Goal: Transaction & Acquisition: Download file/media

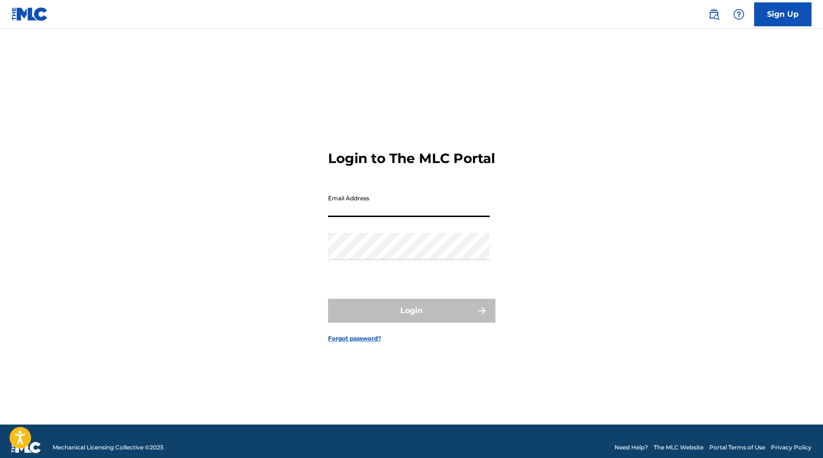
click at [340, 213] on input "Email Address" at bounding box center [409, 203] width 162 height 27
type input "[EMAIL_ADDRESS][DOMAIN_NAME]"
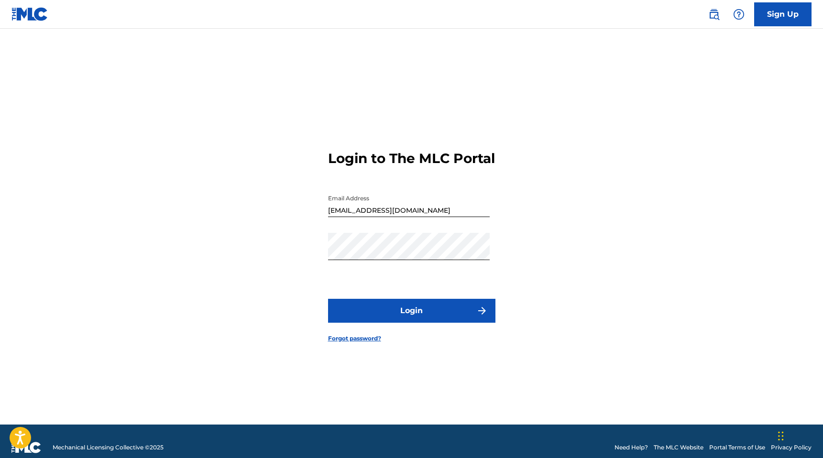
click at [418, 313] on button "Login" at bounding box center [411, 311] width 167 height 24
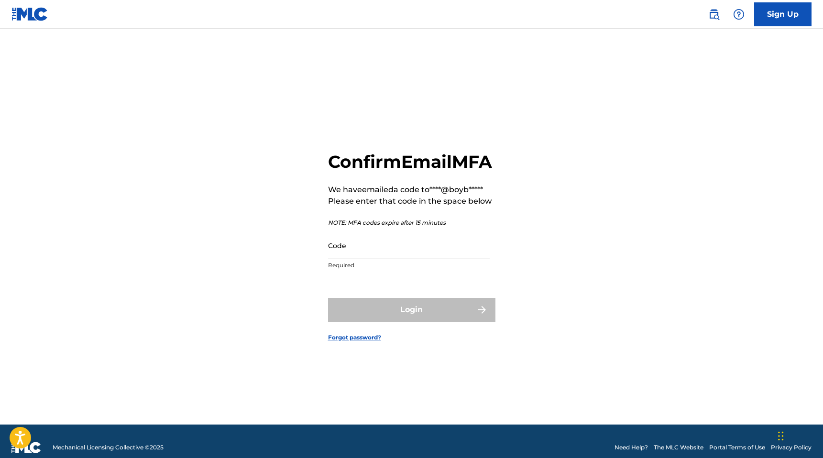
click at [367, 259] on input "Code" at bounding box center [409, 245] width 162 height 27
paste input "055077"
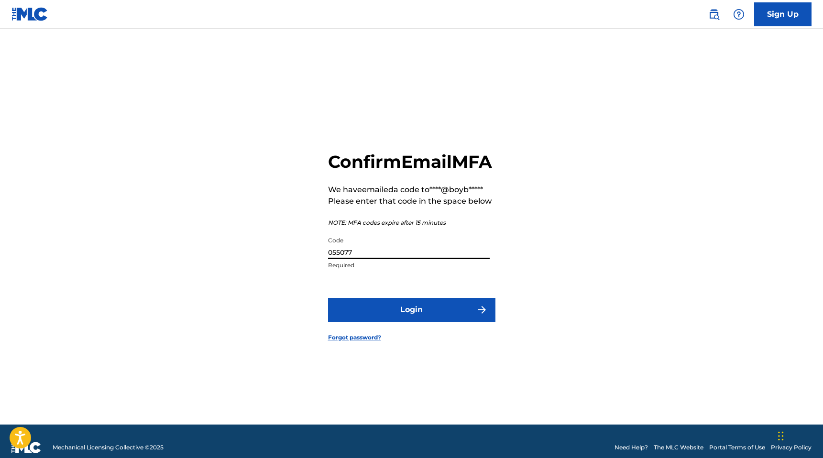
type input "055077"
click at [431, 322] on button "Login" at bounding box center [411, 310] width 167 height 24
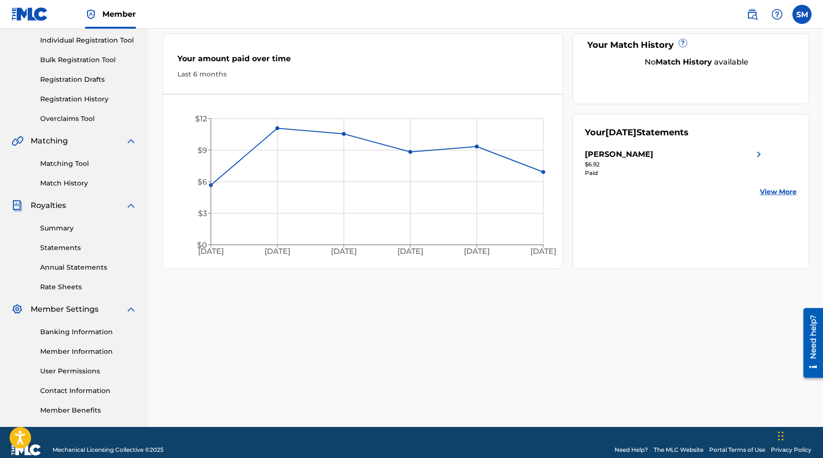
scroll to position [135, 0]
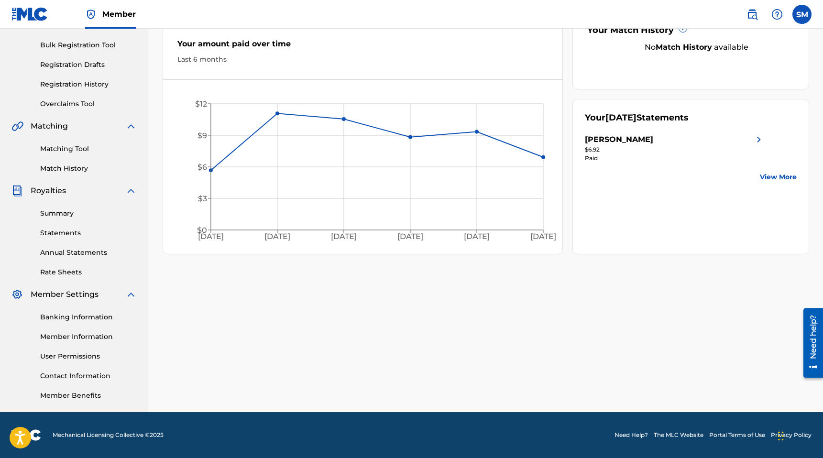
click at [67, 334] on link "Member Information" at bounding box center [88, 337] width 97 height 10
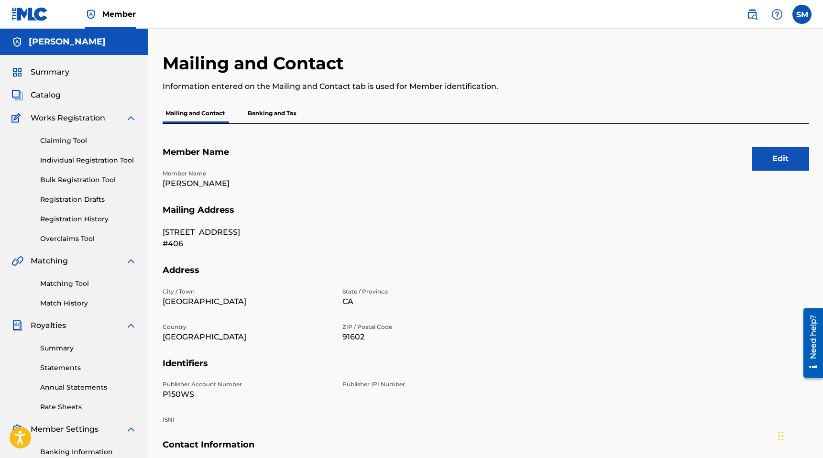
click at [262, 119] on p "Banking and Tax" at bounding box center [272, 113] width 54 height 20
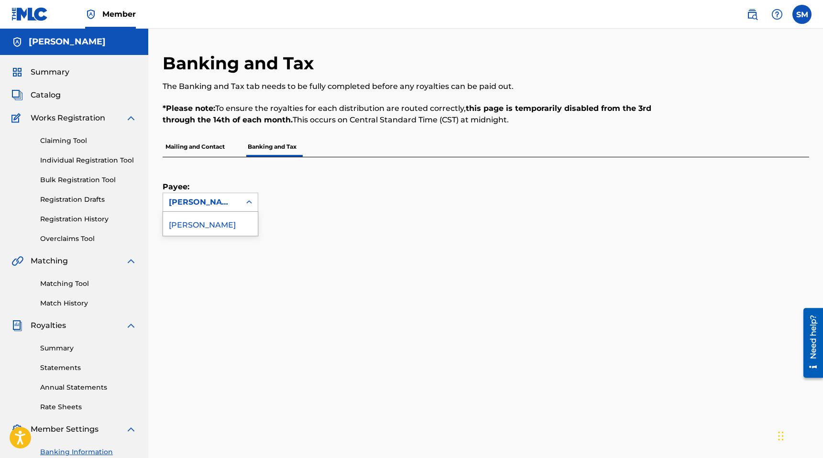
click at [246, 203] on icon at bounding box center [249, 202] width 10 height 10
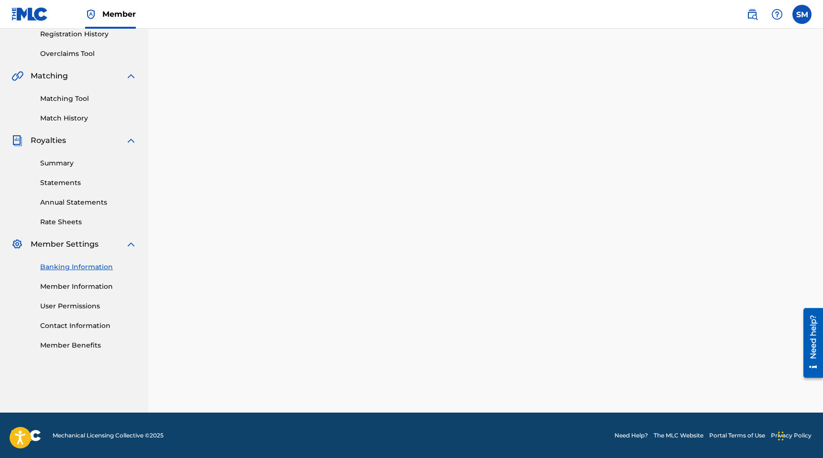
scroll to position [135, 0]
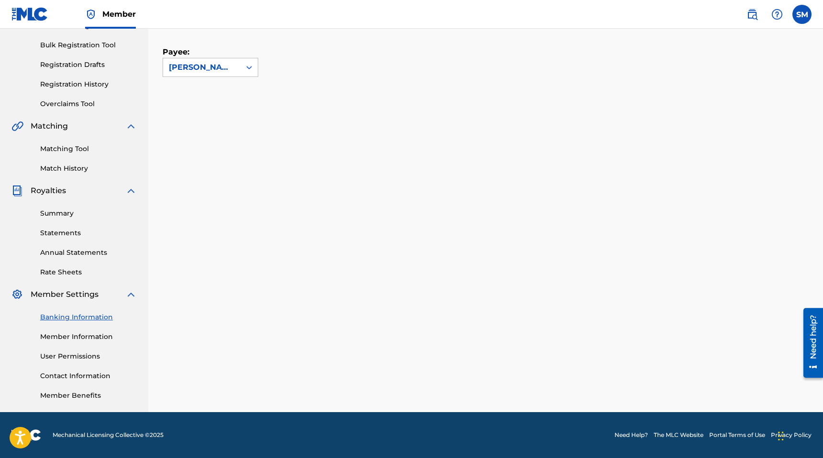
click at [105, 336] on link "Member Information" at bounding box center [88, 337] width 97 height 10
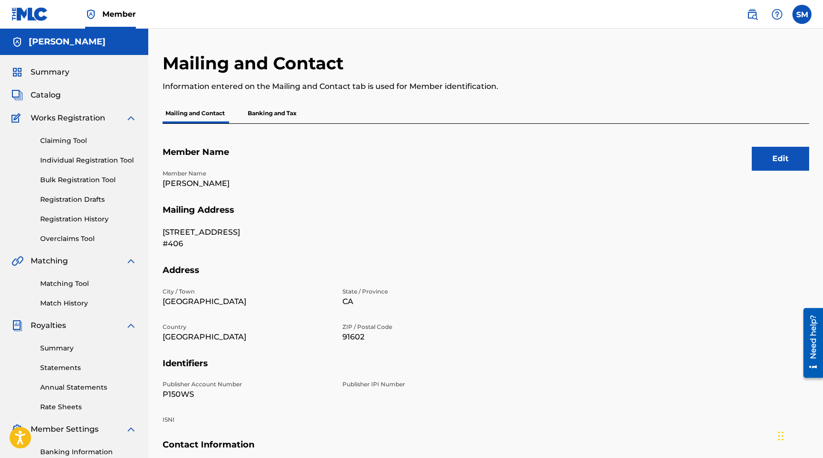
click at [750, 15] on img at bounding box center [751, 14] width 11 height 11
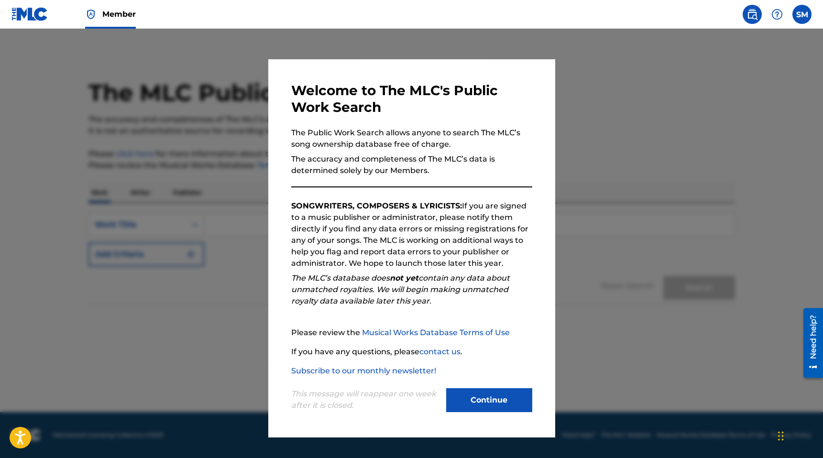
click at [493, 397] on button "Continue" at bounding box center [489, 400] width 86 height 24
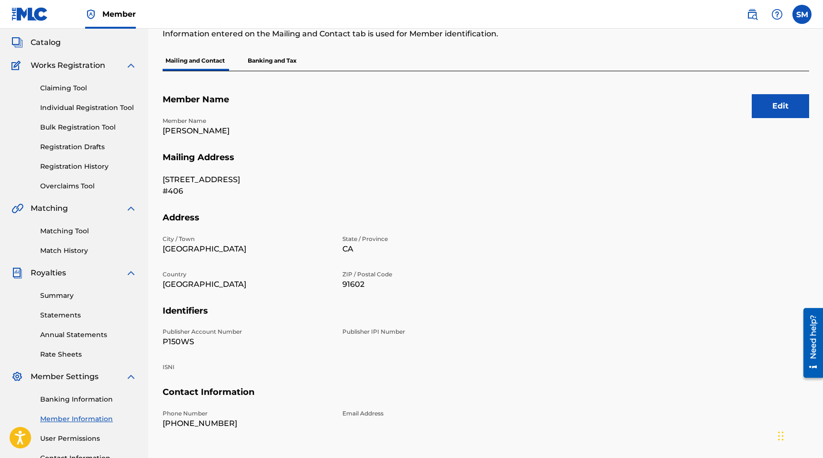
scroll to position [54, 0]
click at [54, 291] on link "Summary" at bounding box center [88, 295] width 97 height 10
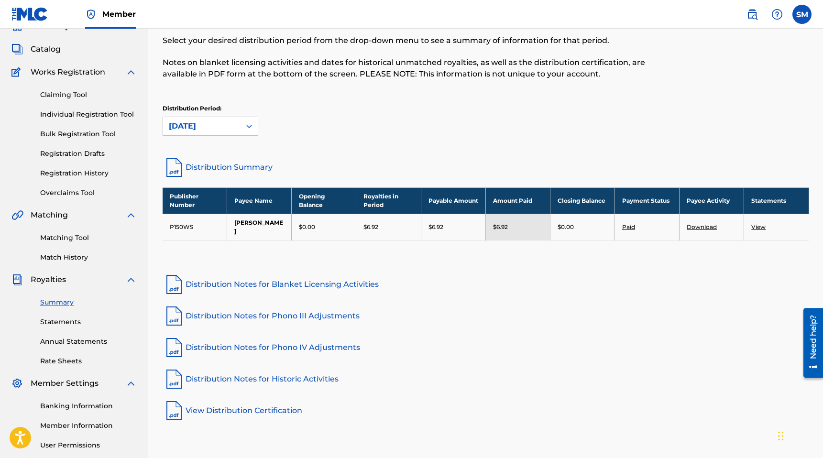
scroll to position [48, 0]
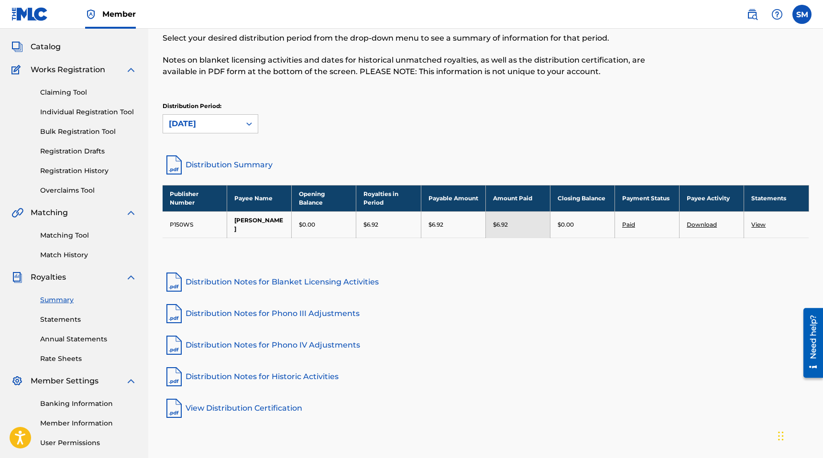
click at [71, 322] on link "Statements" at bounding box center [88, 319] width 97 height 10
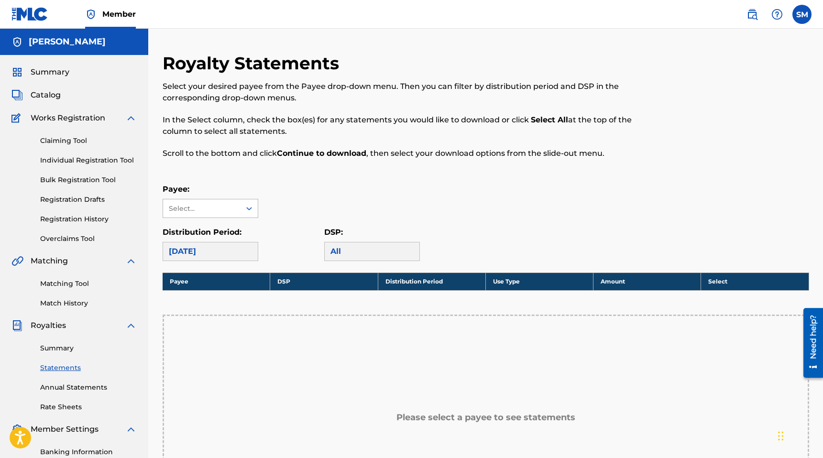
click at [246, 208] on icon at bounding box center [249, 209] width 10 height 10
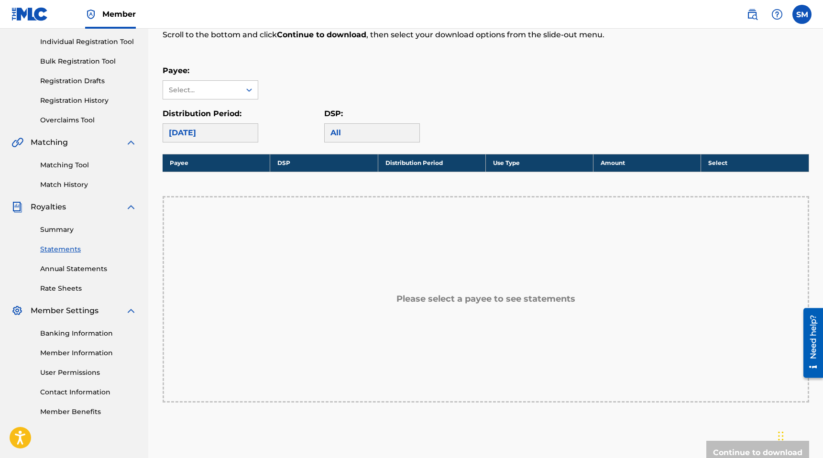
scroll to position [113, 0]
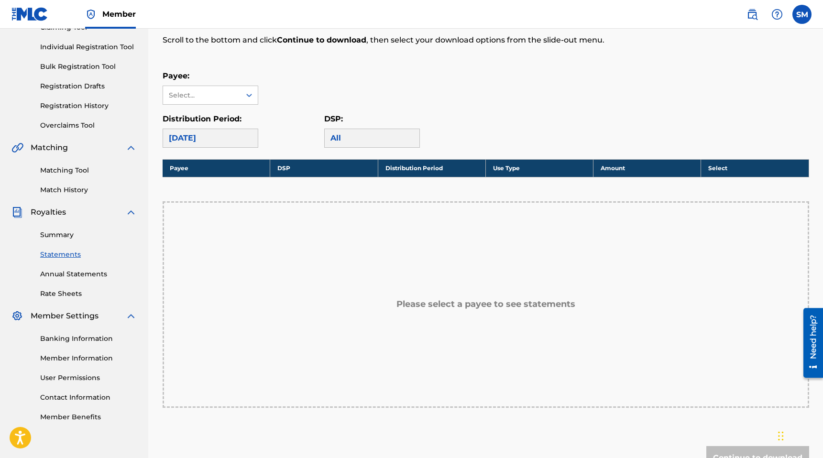
click at [243, 131] on div "[DATE]" at bounding box center [210, 138] width 96 height 19
click at [242, 140] on div "[DATE]" at bounding box center [210, 138] width 96 height 19
click at [59, 274] on link "Annual Statements" at bounding box center [88, 274] width 97 height 10
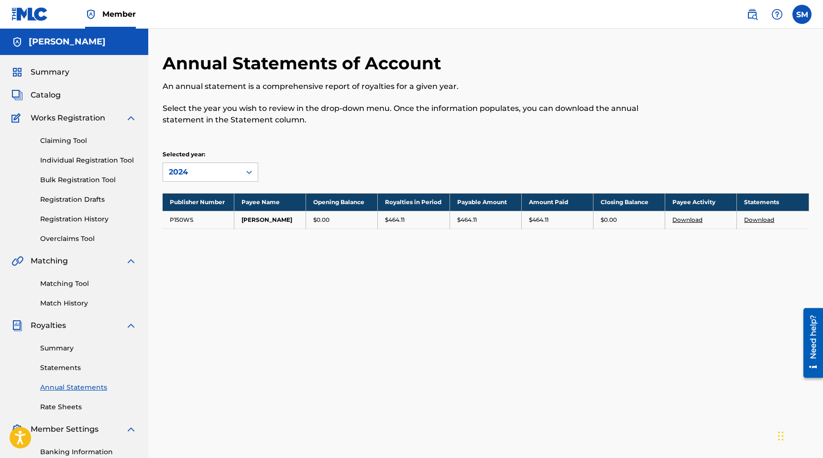
click at [64, 402] on link "Rate Sheets" at bounding box center [88, 407] width 97 height 10
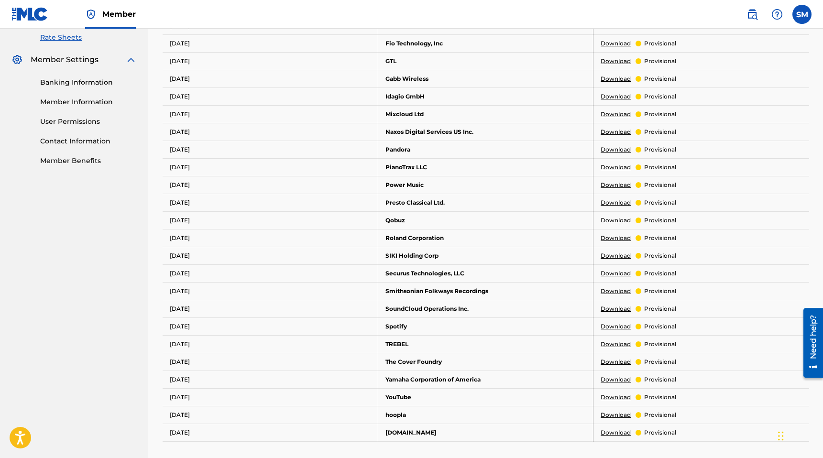
scroll to position [321, 0]
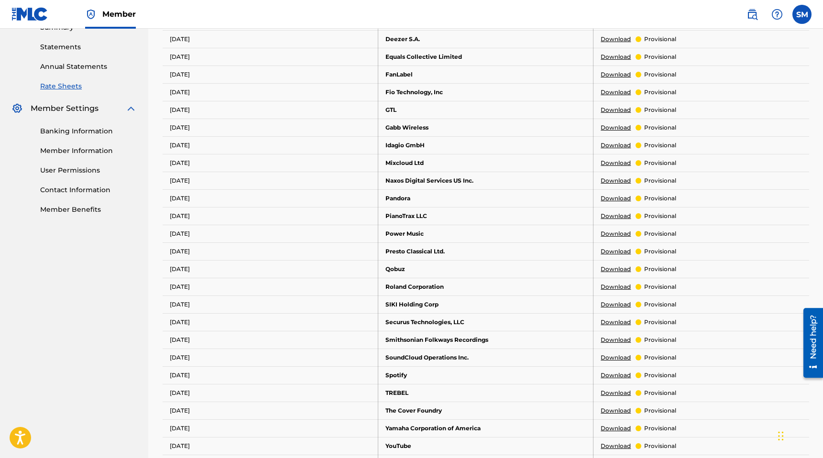
click at [815, 323] on div "Need help?" at bounding box center [812, 337] width 13 height 44
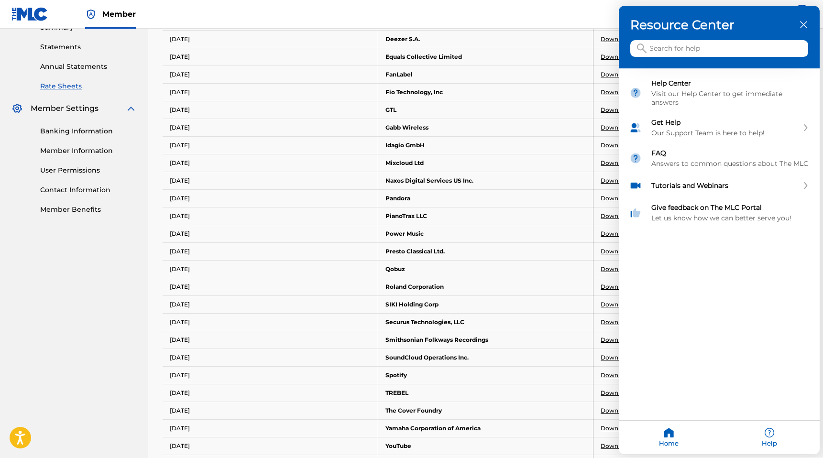
click at [691, 52] on input "Search for help" at bounding box center [719, 49] width 178 height 17
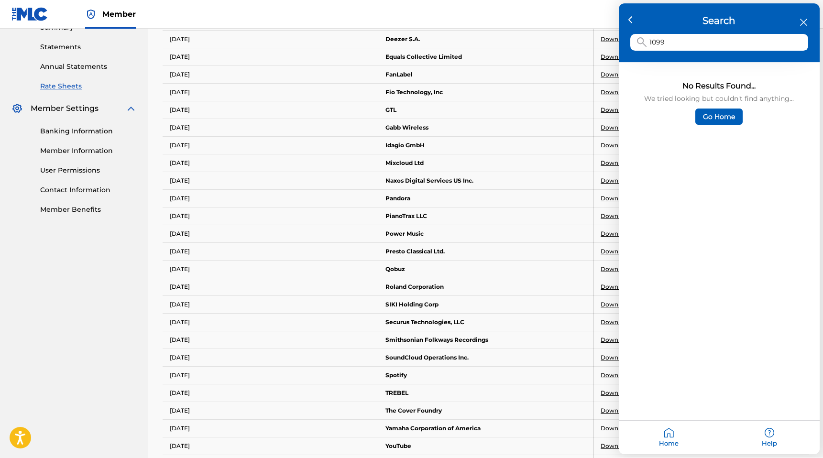
type input "1099"
click at [802, 23] on icon "close resource center" at bounding box center [803, 22] width 7 height 7
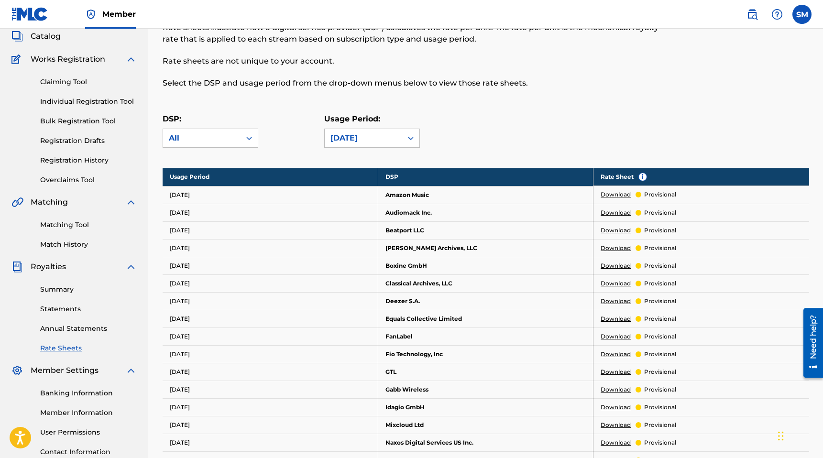
scroll to position [65, 0]
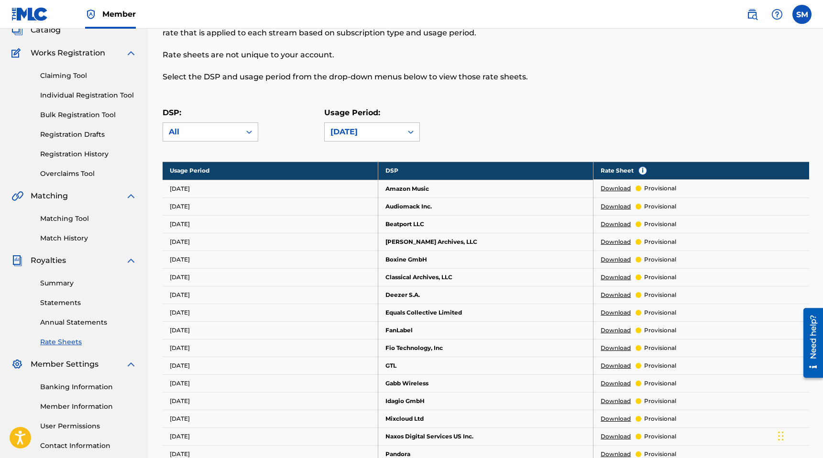
click at [57, 306] on link "Statements" at bounding box center [88, 303] width 97 height 10
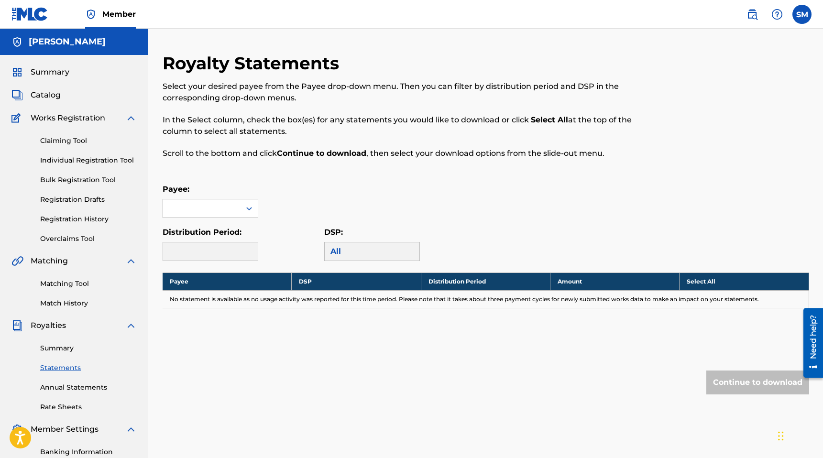
click at [247, 210] on icon at bounding box center [249, 209] width 10 height 10
click at [238, 232] on div "[PERSON_NAME]" at bounding box center [210, 230] width 95 height 24
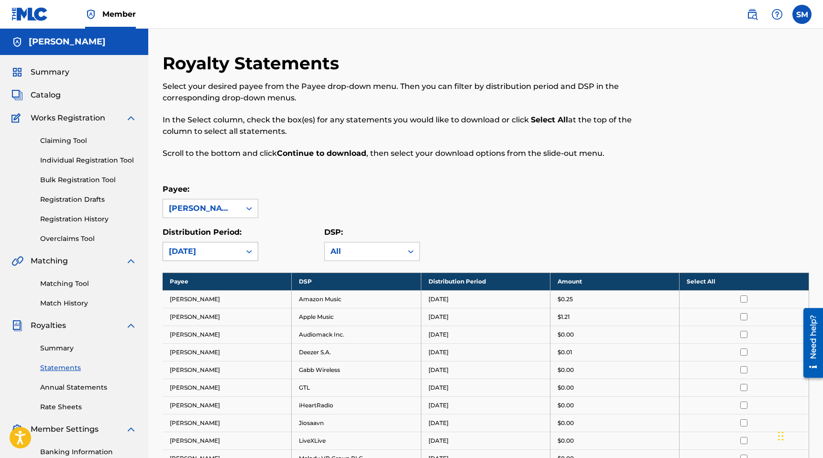
click at [244, 251] on icon at bounding box center [249, 252] width 10 height 10
click at [285, 240] on div "Distribution Period: [DATE]" at bounding box center [243, 244] width 162 height 34
click at [93, 390] on link "Annual Statements" at bounding box center [88, 387] width 97 height 10
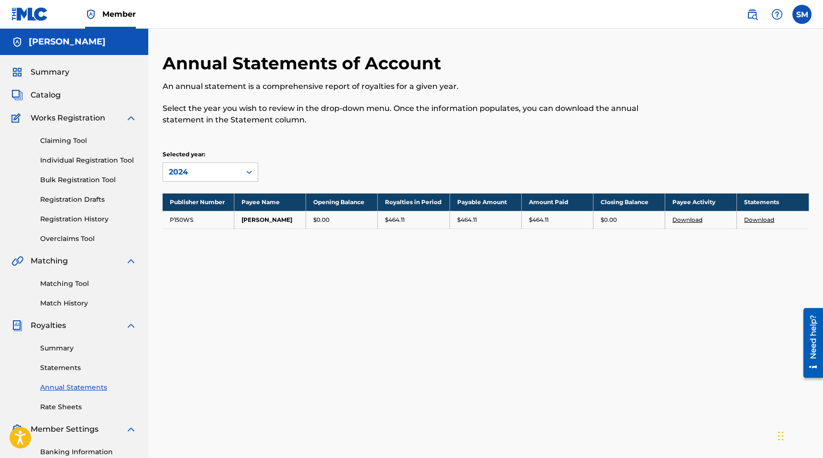
click at [768, 223] on link "Download" at bounding box center [759, 219] width 30 height 7
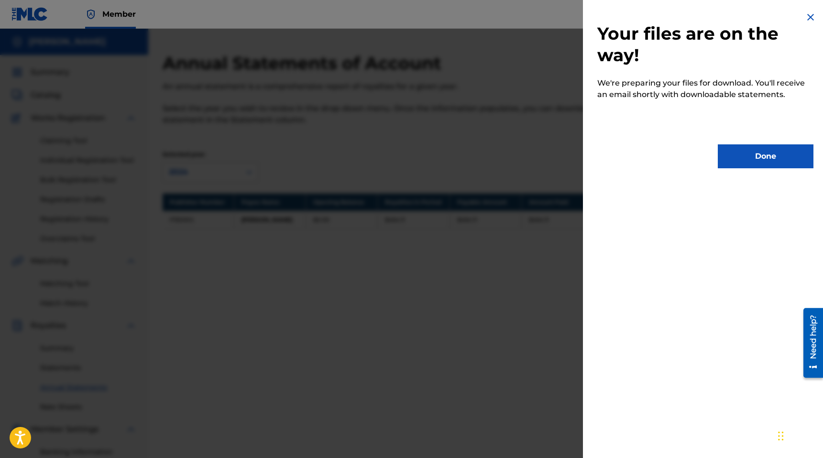
click at [751, 162] on button "Done" at bounding box center [765, 156] width 96 height 24
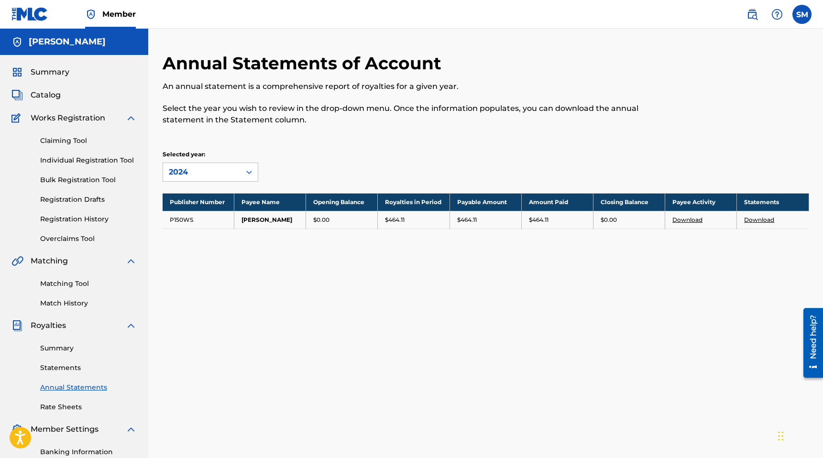
click at [52, 367] on link "Statements" at bounding box center [88, 368] width 97 height 10
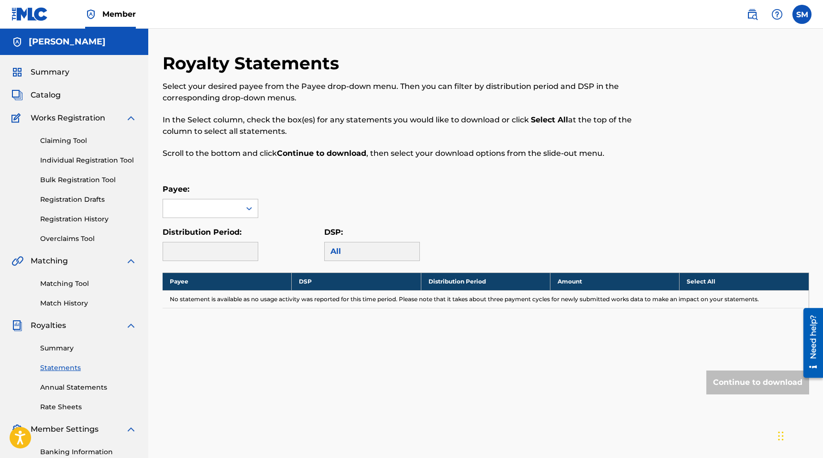
click at [58, 409] on link "Rate Sheets" at bounding box center [88, 407] width 97 height 10
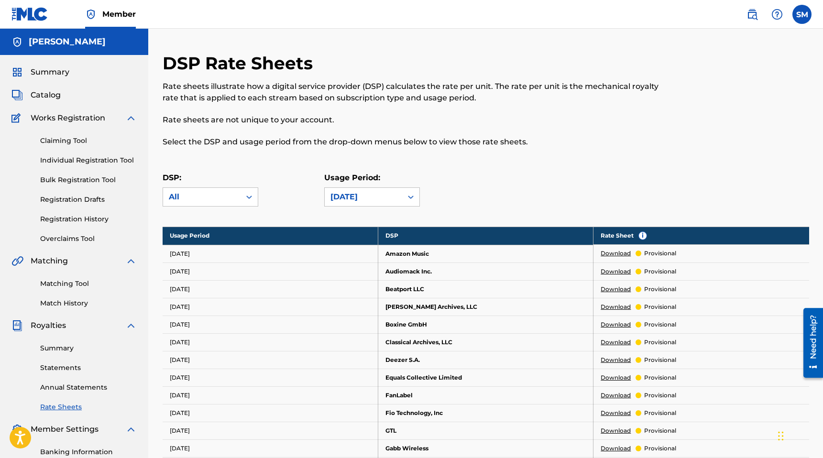
click at [62, 387] on link "Annual Statements" at bounding box center [88, 387] width 97 height 10
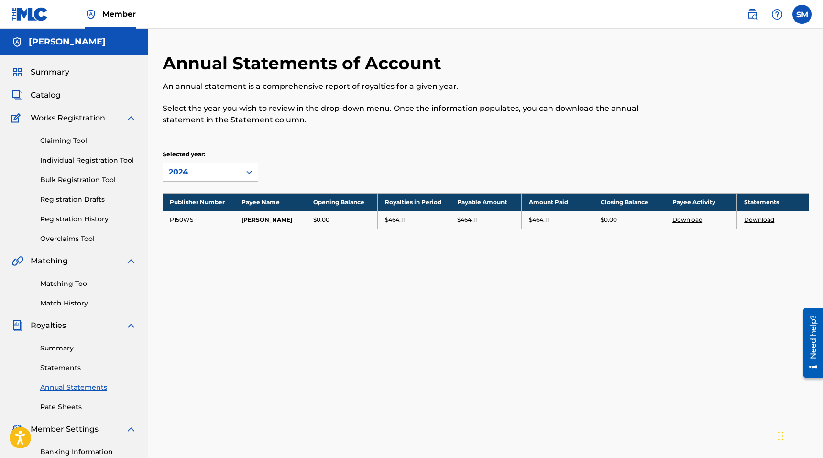
click at [62, 350] on link "Summary" at bounding box center [88, 348] width 97 height 10
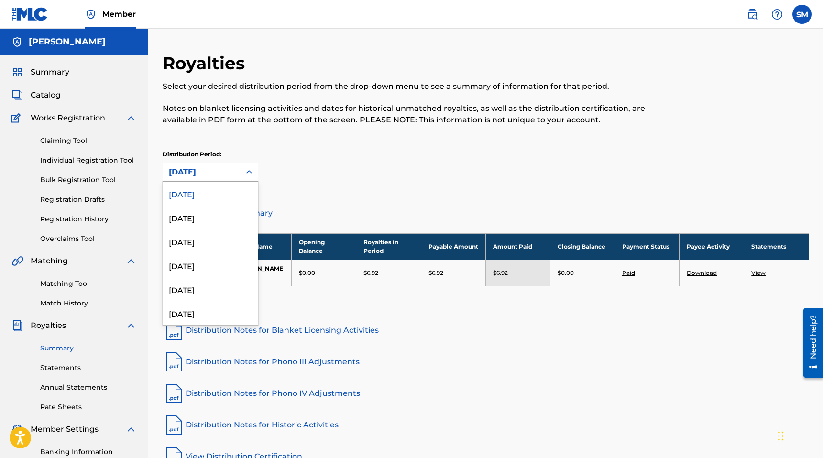
click at [241, 171] on div at bounding box center [248, 171] width 17 height 17
click at [228, 194] on div "[DATE]" at bounding box center [210, 191] width 95 height 24
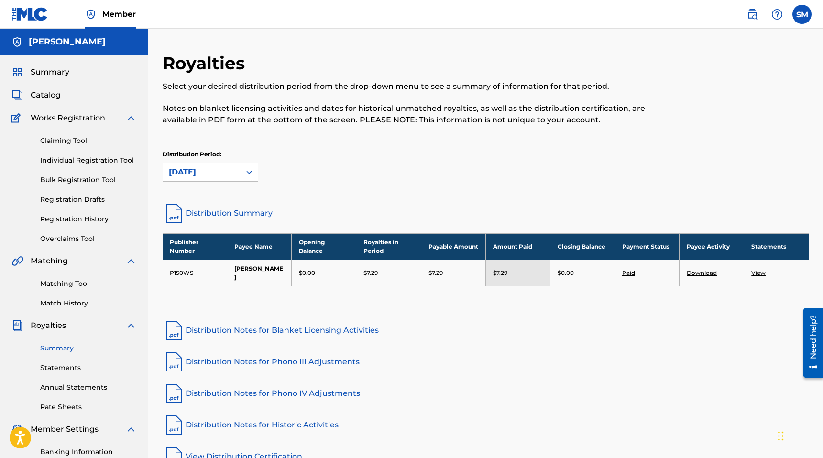
click at [65, 388] on link "Annual Statements" at bounding box center [88, 387] width 97 height 10
